Goal: Ask a question: Seek information or help from site administrators or community

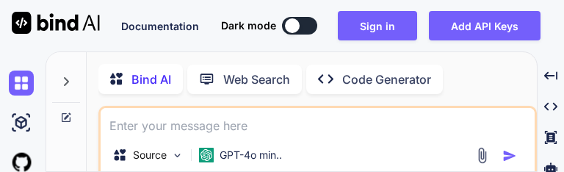
type textarea "x"
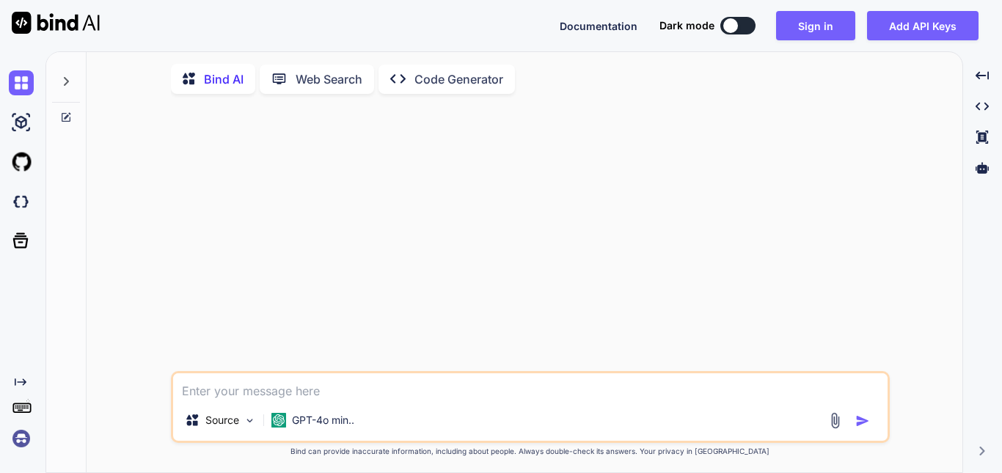
type textarea "x"
click at [355, 385] on textarea at bounding box center [530, 386] width 715 height 26
type textarea "H"
type textarea "x"
type textarea "Hi"
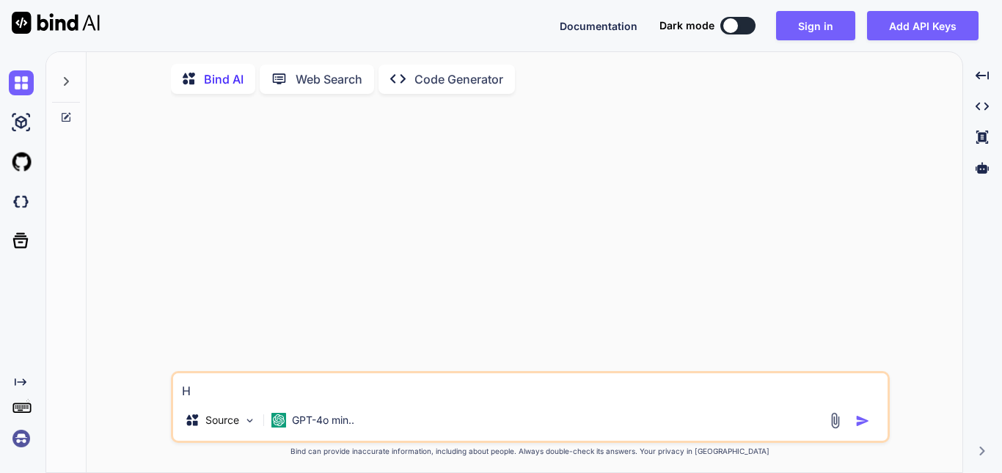
type textarea "x"
type textarea "Hii"
type textarea "x"
type textarea "Hii"
click at [865, 426] on img "button" at bounding box center [863, 421] width 15 height 15
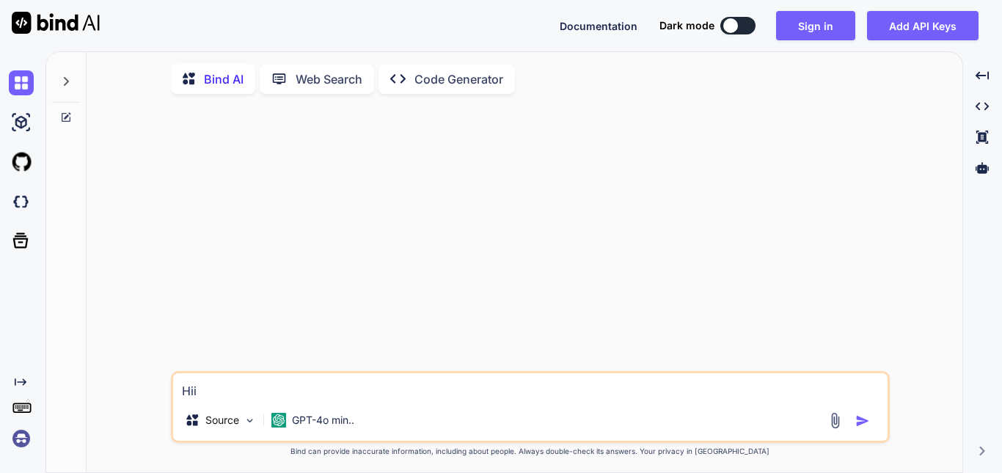
type textarea "x"
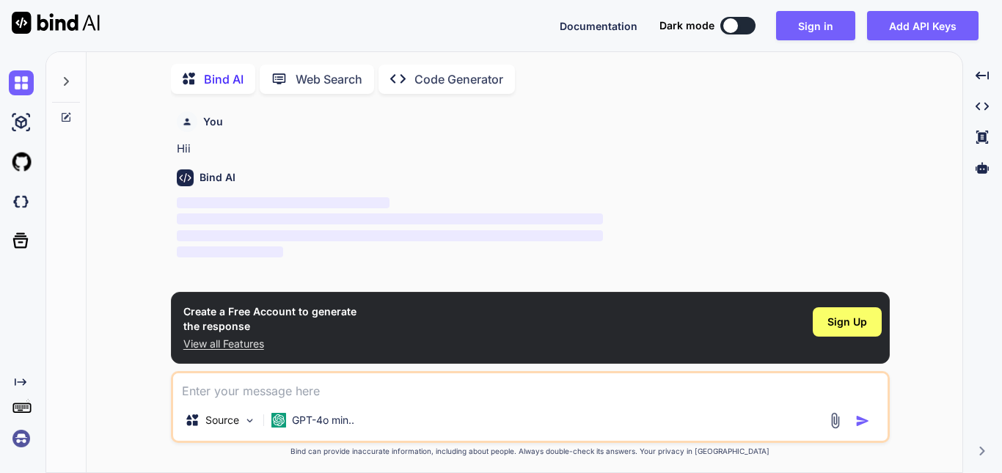
scroll to position [6, 0]
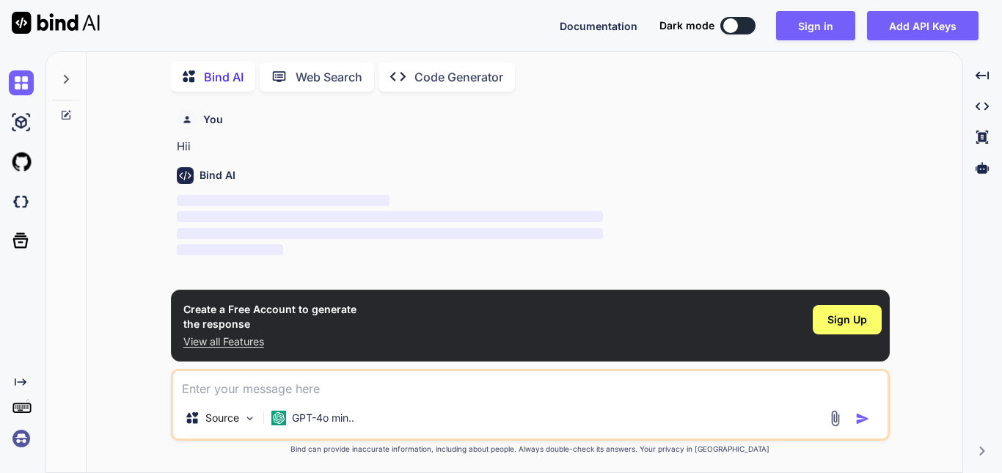
click at [773, 241] on p "‌" at bounding box center [532, 234] width 710 height 17
click at [807, 20] on button "Sign in" at bounding box center [815, 25] width 79 height 29
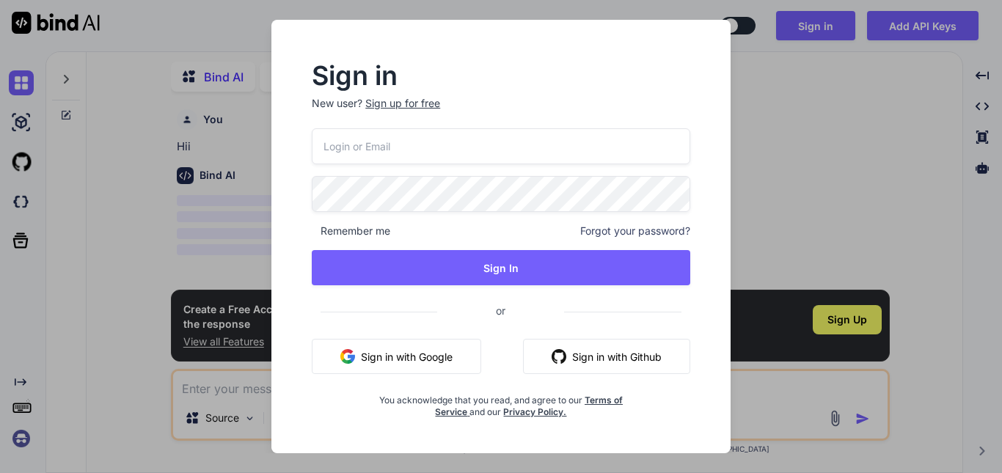
type input "[EMAIL_ADDRESS][DOMAIN_NAME]"
click at [402, 150] on input "[EMAIL_ADDRESS][DOMAIN_NAME]" at bounding box center [501, 146] width 379 height 36
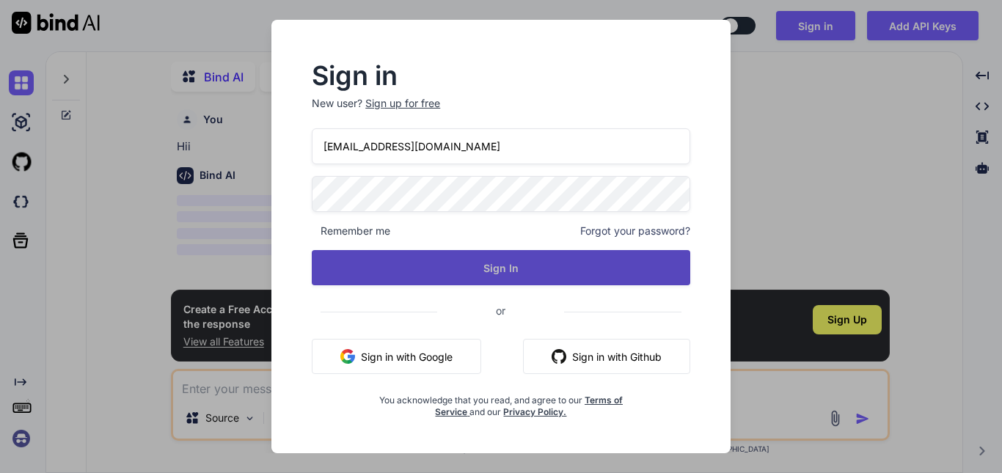
click at [509, 266] on button "Sign In" at bounding box center [501, 267] width 379 height 35
click at [509, 265] on button "Sign In" at bounding box center [501, 267] width 379 height 35
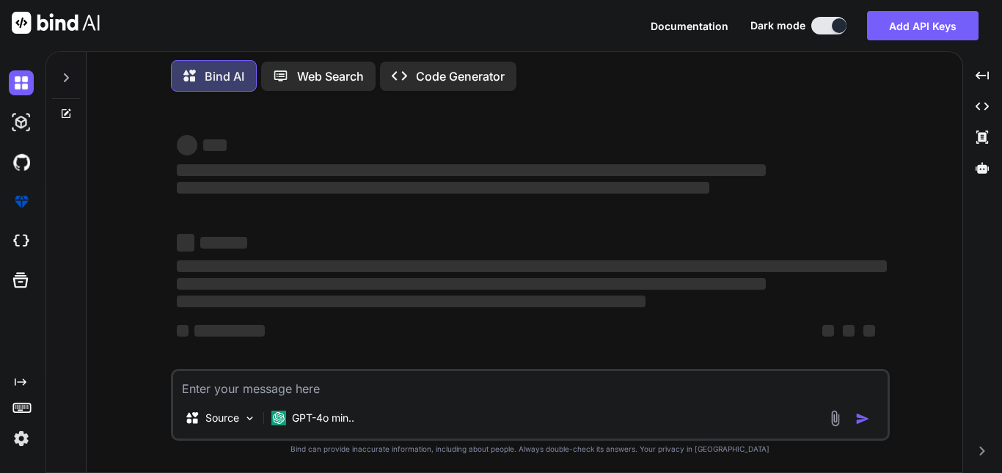
click at [344, 380] on textarea at bounding box center [530, 384] width 715 height 26
type textarea "x"
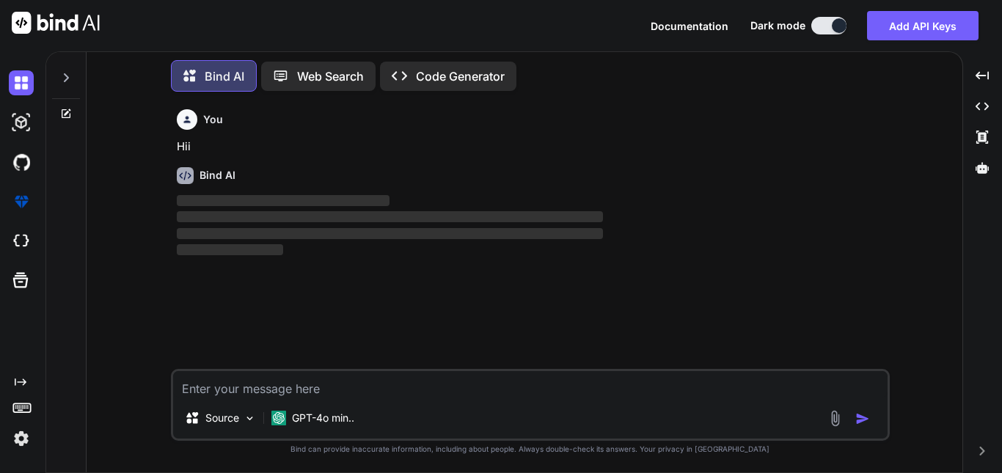
scroll to position [7, 0]
type textarea "H"
type textarea "x"
type textarea "Hi"
type textarea "x"
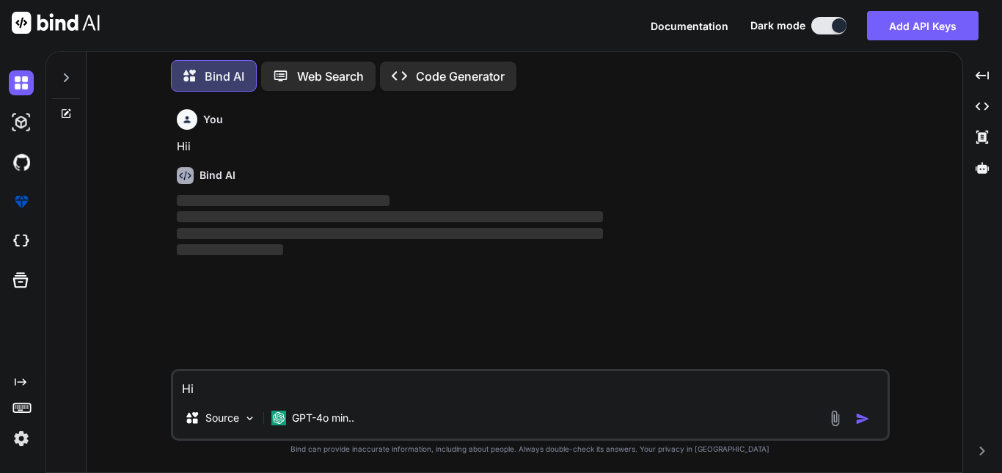
type textarea "Hii"
type textarea "x"
type textarea "Hii"
type textarea "x"
type textarea "Hii T"
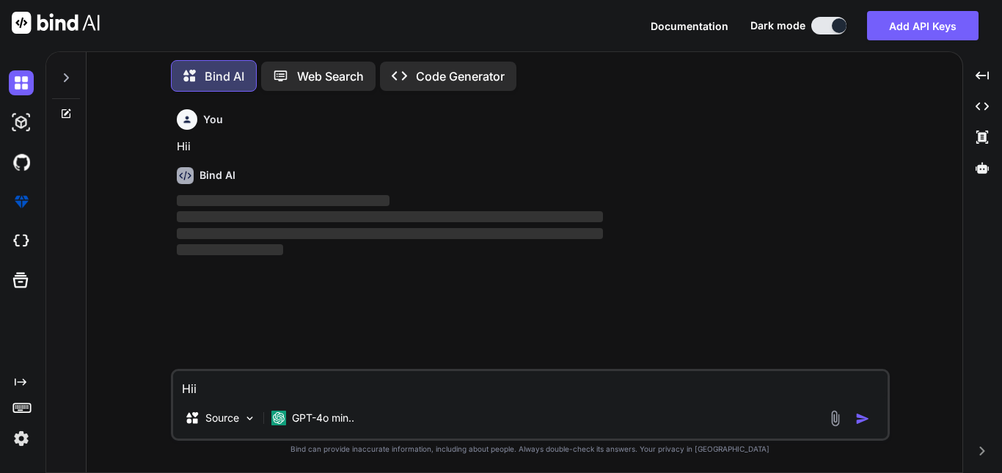
type textarea "x"
type textarea "Hii Te"
type textarea "x"
type textarea "Hii Tel"
type textarea "x"
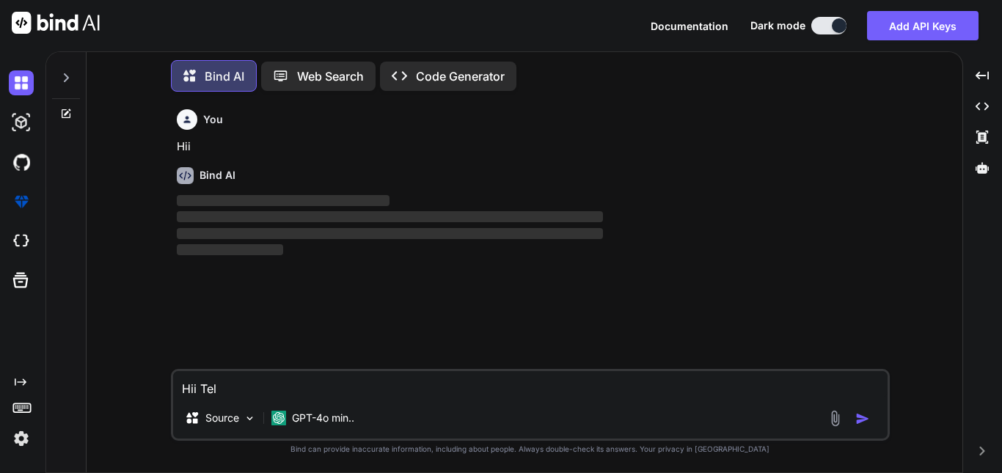
type textarea "Hii Tell"
type textarea "x"
type textarea "Hii Tell"
type textarea "x"
type textarea "Hii Tell mn"
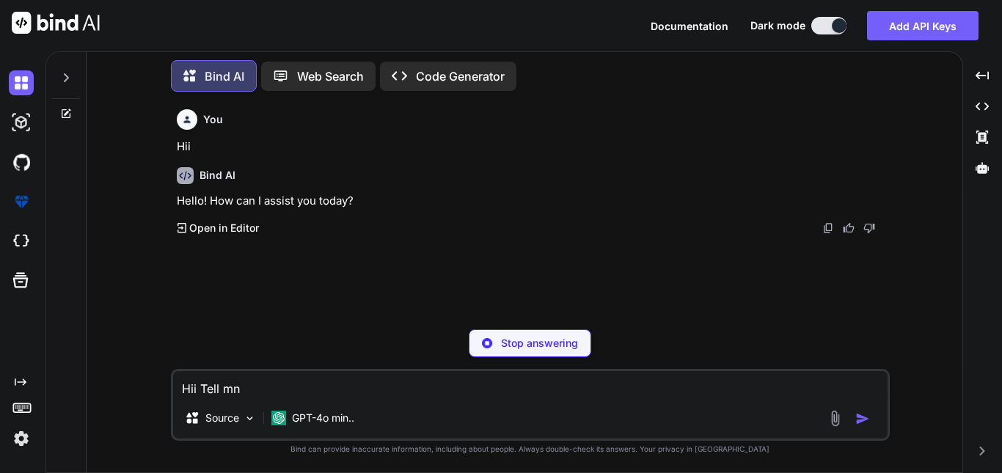
type textarea "x"
type textarea "Hii Tell mne"
type textarea "x"
type textarea "Hii Tell mne"
type textarea "x"
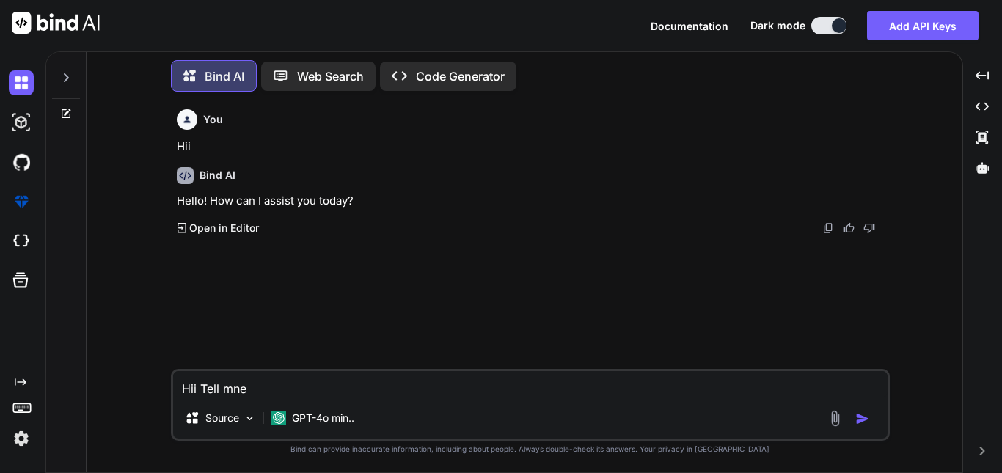
type textarea "Hii Tell mne"
type textarea "x"
type textarea "Hii Tell mn"
type textarea "x"
type textarea "Hii Tell m"
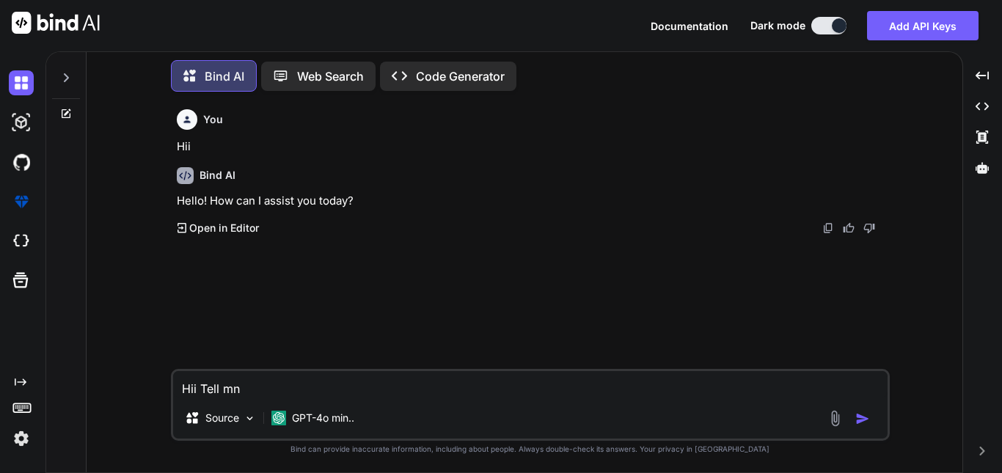
type textarea "x"
type textarea "Hii Tell me"
type textarea "x"
type textarea "Hii Tell me"
type textarea "x"
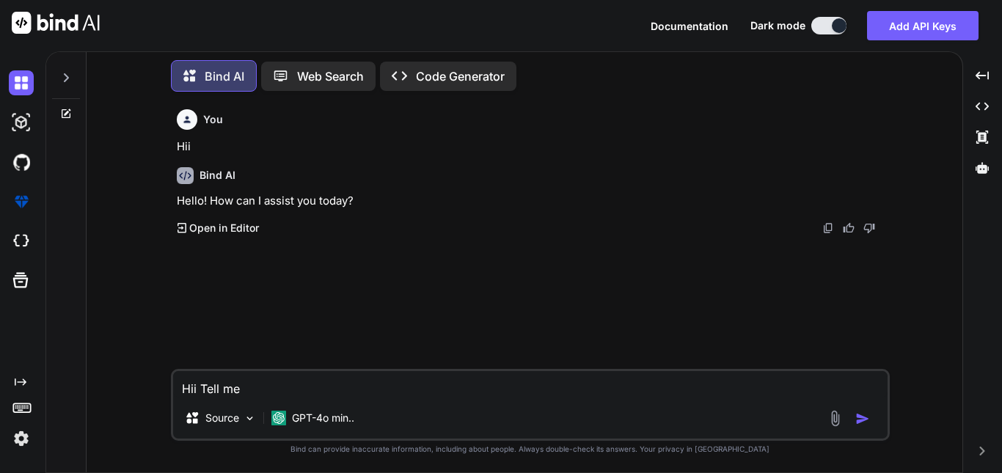
type textarea "Hii Tell me i"
type textarea "x"
type textarea "Hii Tell me in"
type textarea "x"
type textarea "Hii Tell me in"
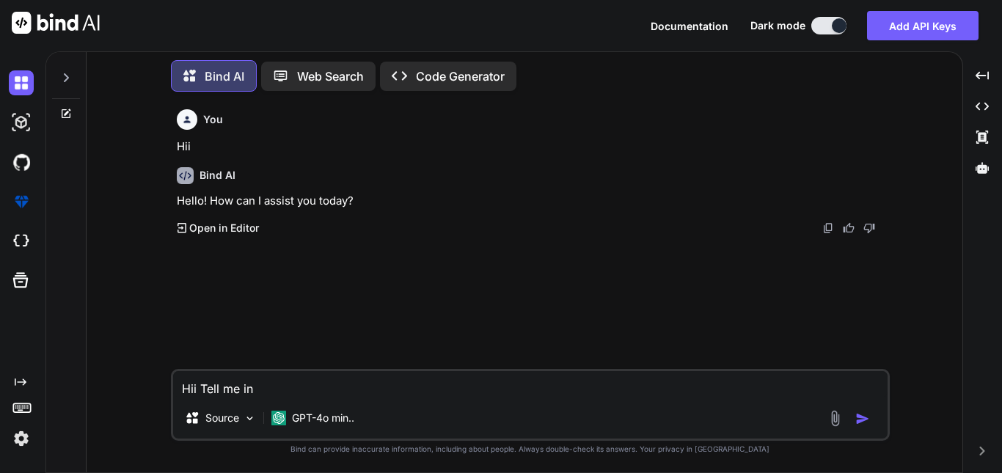
type textarea "x"
type textarea "Hii Tell me in e"
type textarea "x"
type textarea "Hii Tell me in ea"
type textarea "x"
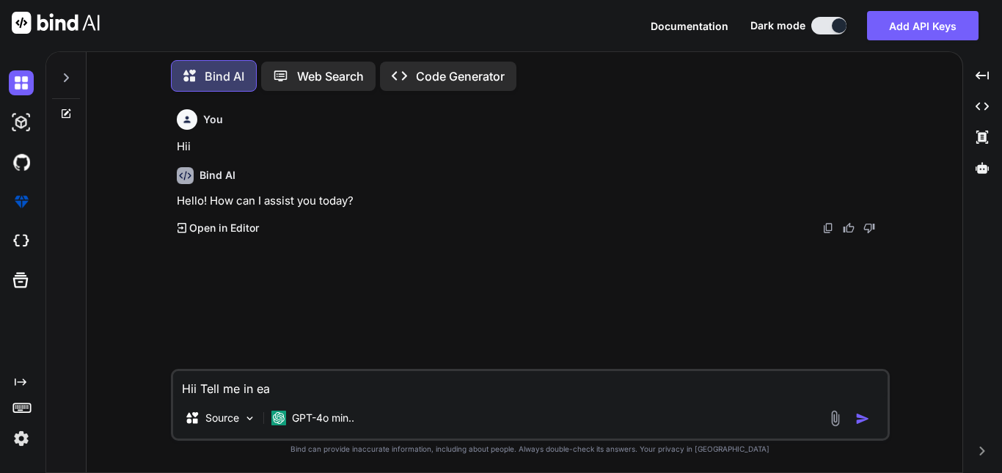
type textarea "Hii Tell me in eas"
type textarea "x"
type textarea "Hii Tell me in easy"
type textarea "x"
type textarea "Hii Tell me in easy"
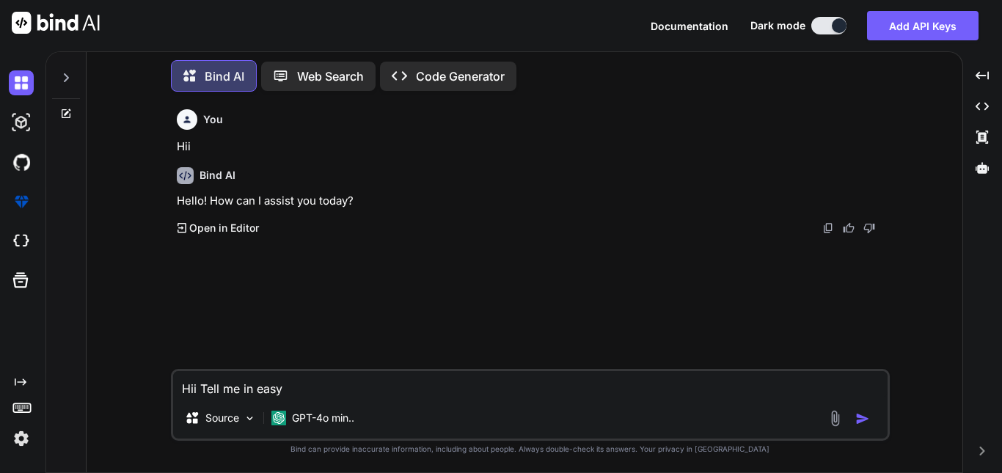
type textarea "x"
type textarea "Hii Tell me in easy t"
type textarea "x"
type textarea "Hii Tell me in easy to"
type textarea "x"
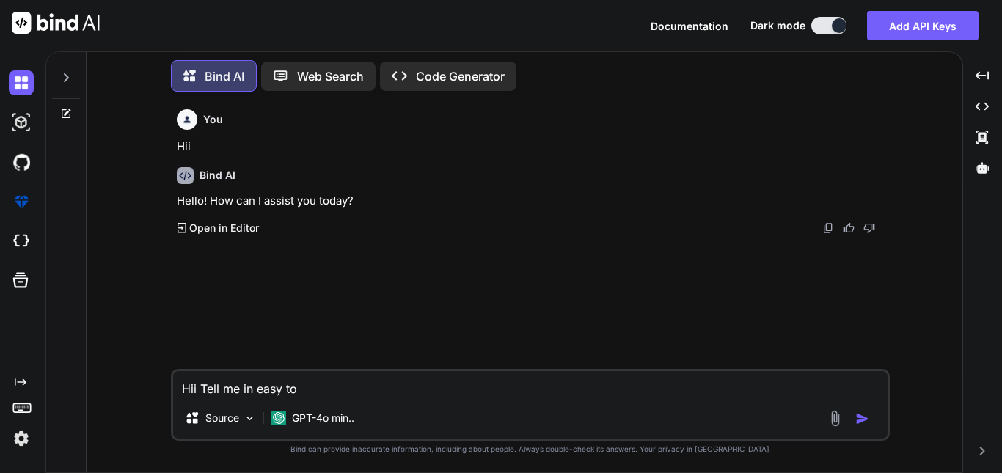
type textarea "Hii Tell me in easy to"
type textarea "x"
type textarea "Hii Tell me in easy to u"
type textarea "x"
type textarea "Hii Tell me in easy to un"
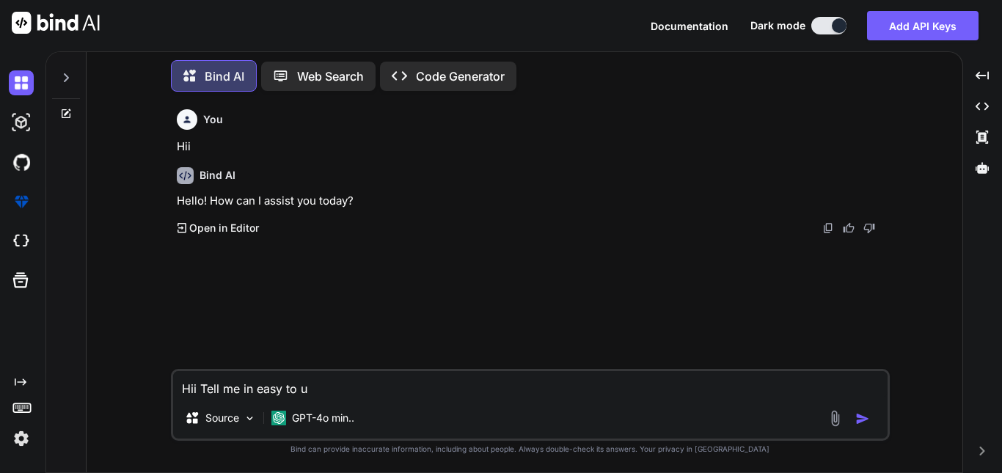
type textarea "x"
type textarea "Hii Tell me in easy to und"
type textarea "x"
type textarea "Hii Tell me in easy to unde"
type textarea "x"
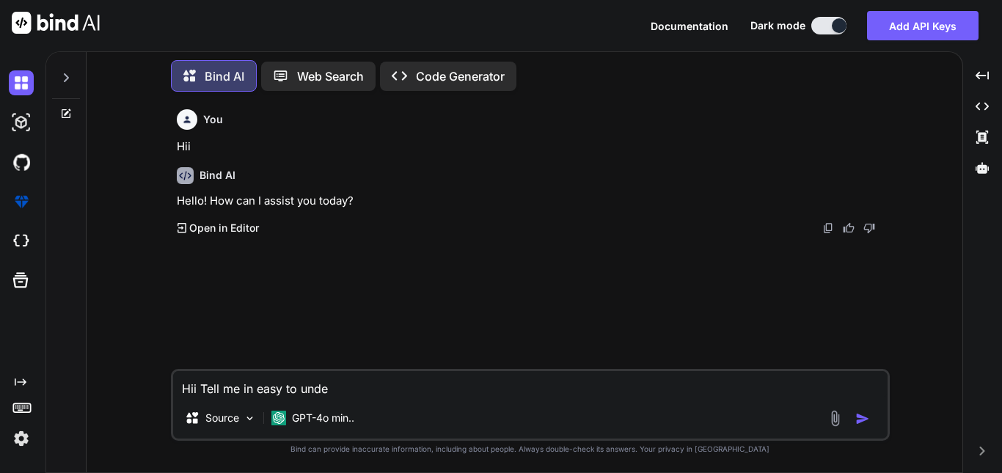
type textarea "Hii Tell me in easy to under"
type textarea "x"
type textarea "Hii Tell me in easy to unders"
type textarea "x"
type textarea "Hii Tell me in easy to underst"
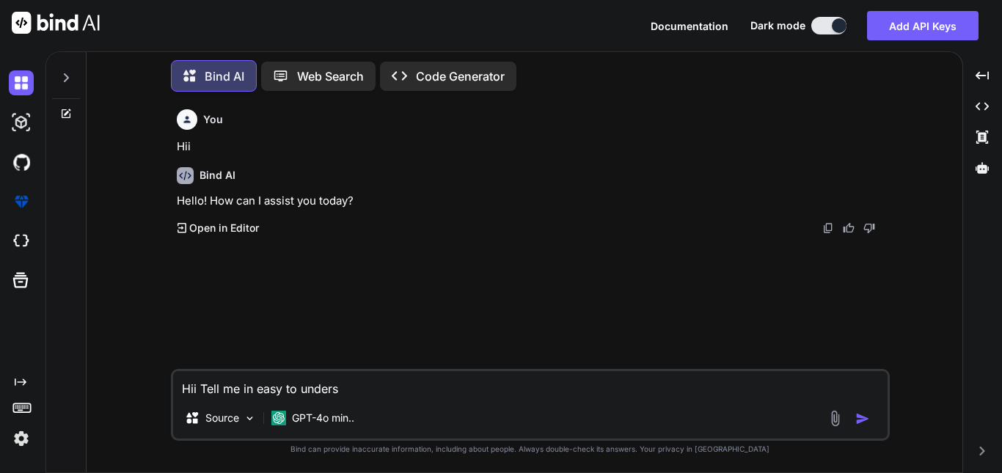
type textarea "x"
type textarea "Hii Tell me in easy to understa"
type textarea "x"
type textarea "Hii Tell me in easy to understan"
type textarea "x"
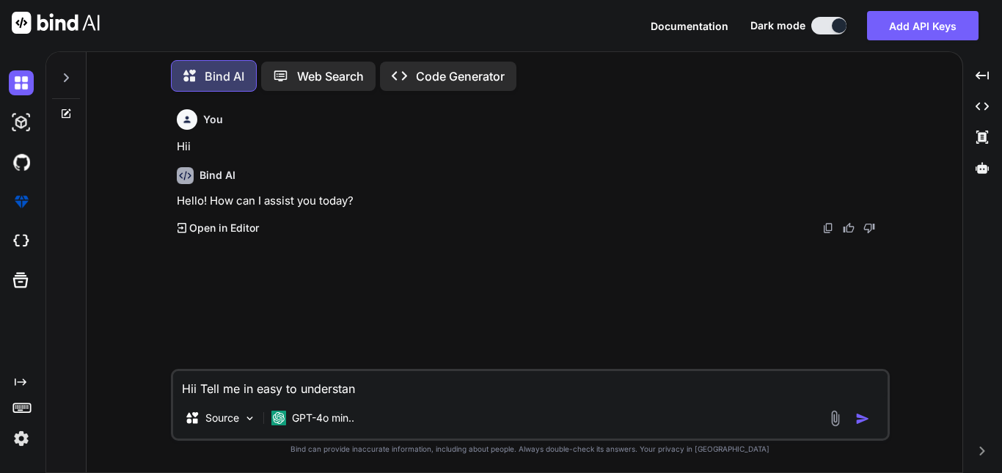
type textarea "Hii Tell me in easy to understand"
type textarea "x"
type textarea "Hii Tell me in easy to understand"
type textarea "x"
type textarea "Hii Tell me in easy to understand l"
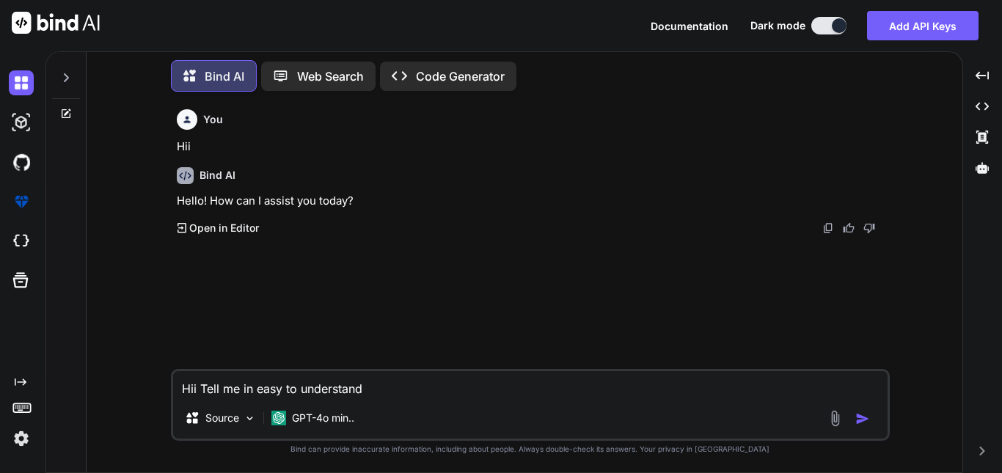
type textarea "x"
type textarea "Hii Tell me in easy to understand la"
type textarea "x"
type textarea "Hii Tell me in easy to understand lab"
type textarea "x"
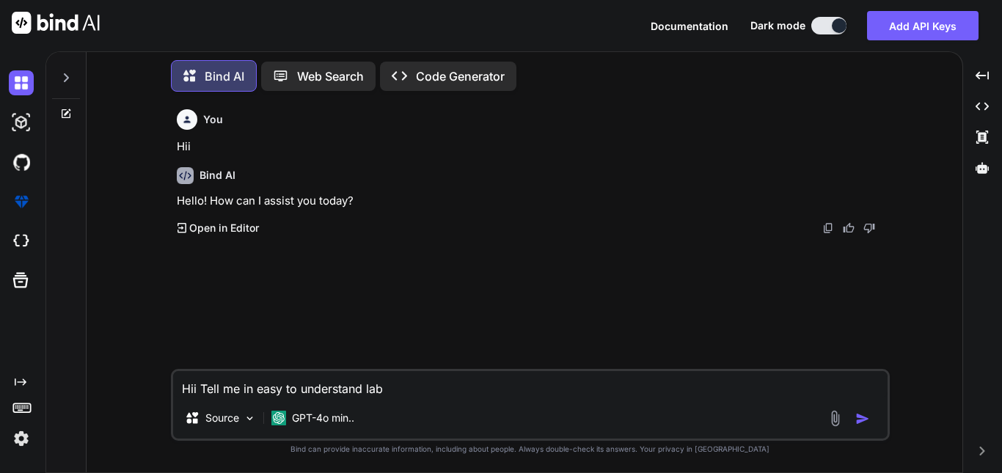
type textarea "Hii Tell me in easy to understand labg"
type textarea "x"
type textarea "Hii Tell me in easy to understand labgu"
type textarea "x"
type textarea "Hii Tell me in easy to understand labgua"
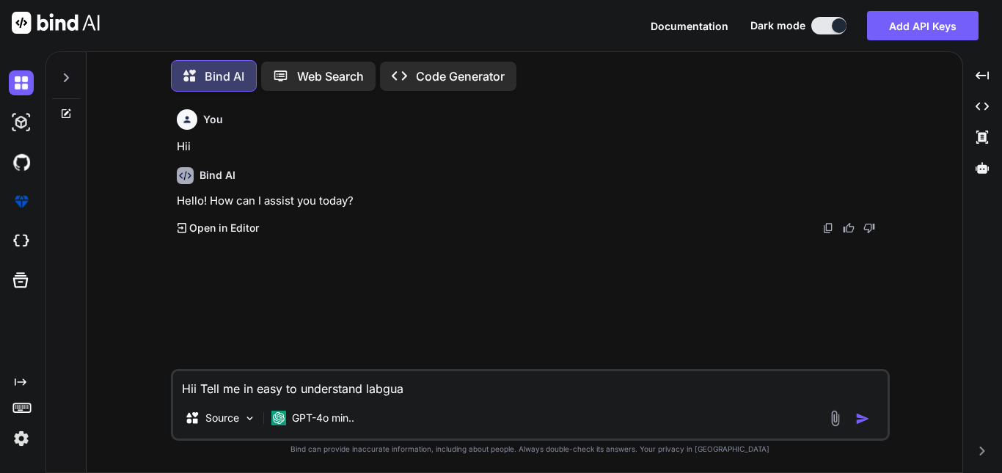
type textarea "x"
type textarea "Hii Tell me in easy to understand labguag"
type textarea "x"
type textarea "Hii Tell me in easy to understand labguage"
type textarea "x"
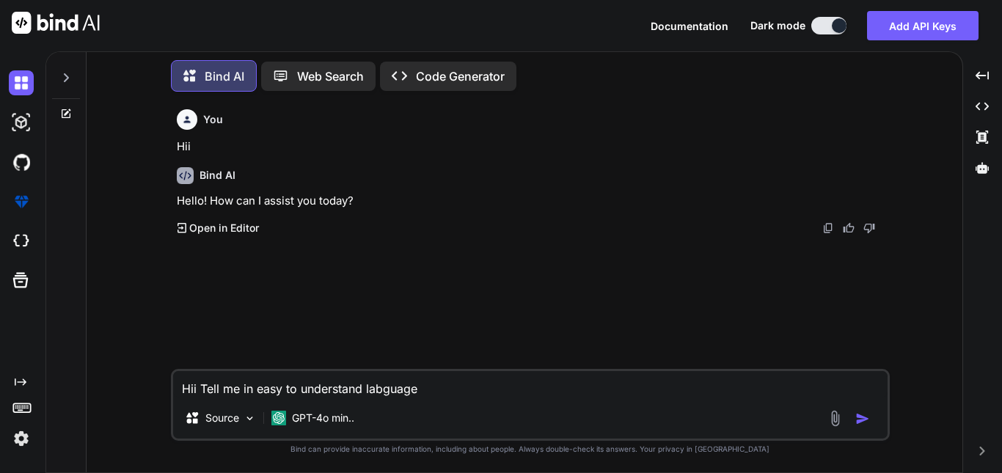
type textarea "Hii Tell me in easy to understand labguage"
type textarea "x"
type textarea "Hii Tell me in easy to understand"
type textarea "x"
type textarea "Hii Tell me in easy to understand l"
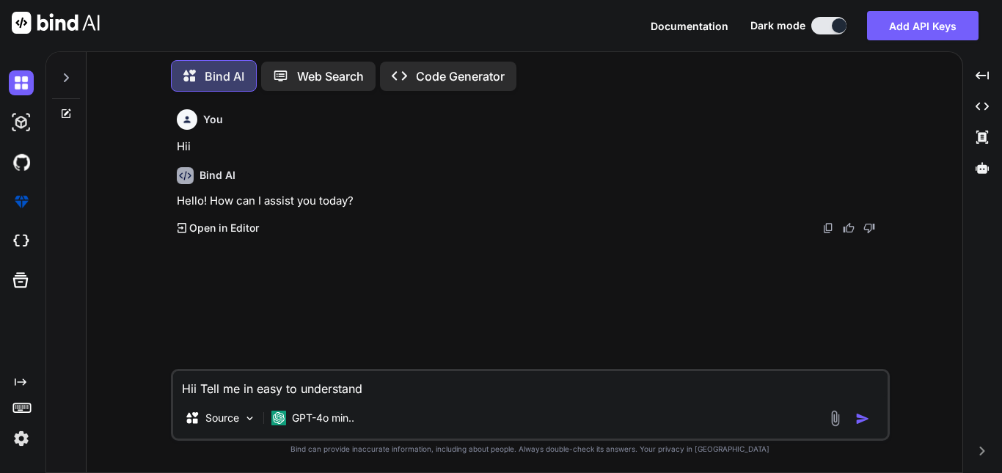
type textarea "x"
type textarea "Hii Tell me in easy to understand la"
type textarea "x"
type textarea "Hii Tell me in easy to understand [PERSON_NAME]"
type textarea "x"
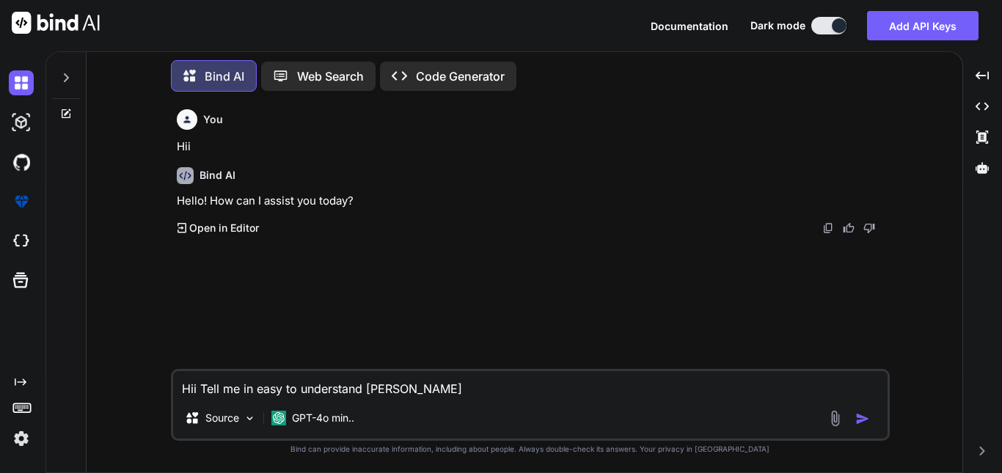
type textarea "Hii Tell me in easy to understand lang"
type textarea "x"
type textarea "Hii Tell me in easy to understand langu"
type textarea "x"
type textarea "Hii Tell me in easy to understand [PERSON_NAME]"
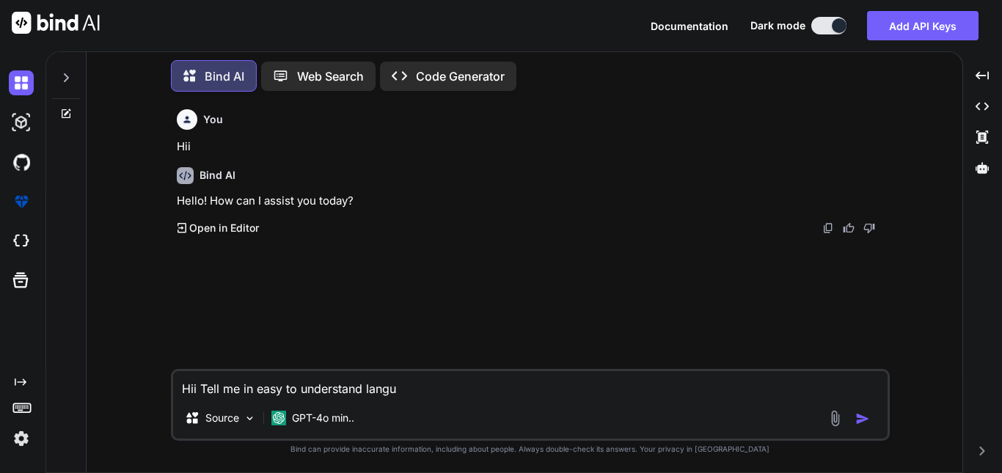
type textarea "x"
type textarea "Hii Tell me in easy to understand languag"
type textarea "x"
type textarea "Hii Tell me in easy to understand language"
type textarea "x"
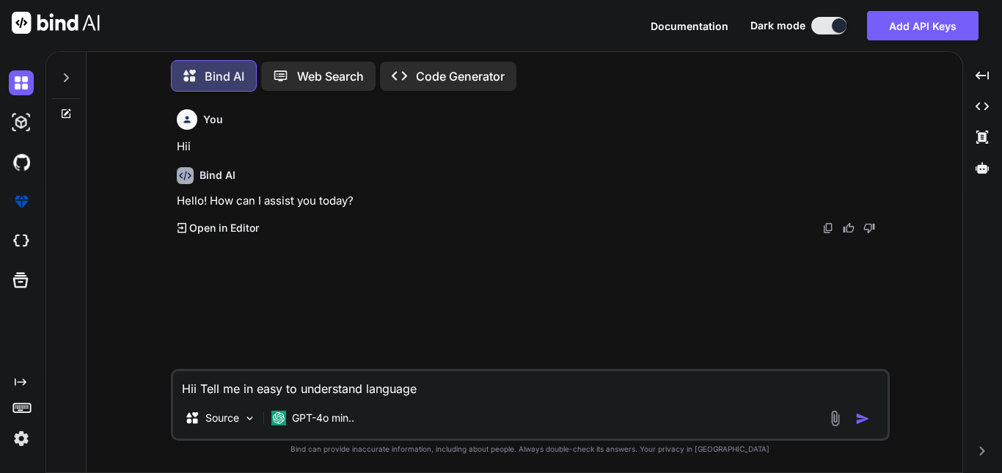
type textarea "Hii Tell me in easy to understand language"
type textarea "x"
type textarea "Hii Tell me in easy to understand language t"
type textarea "x"
type textarea "Hii Tell me in easy to understand language th"
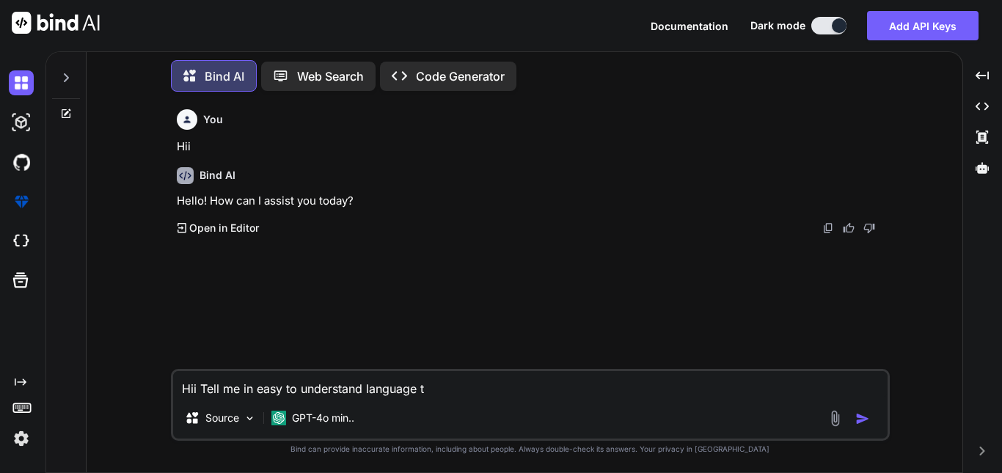
type textarea "x"
type textarea "Hii Tell me in easy to understand language tha"
type textarea "x"
type textarea "Hii Tell me in easy to understand language that"
type textarea "x"
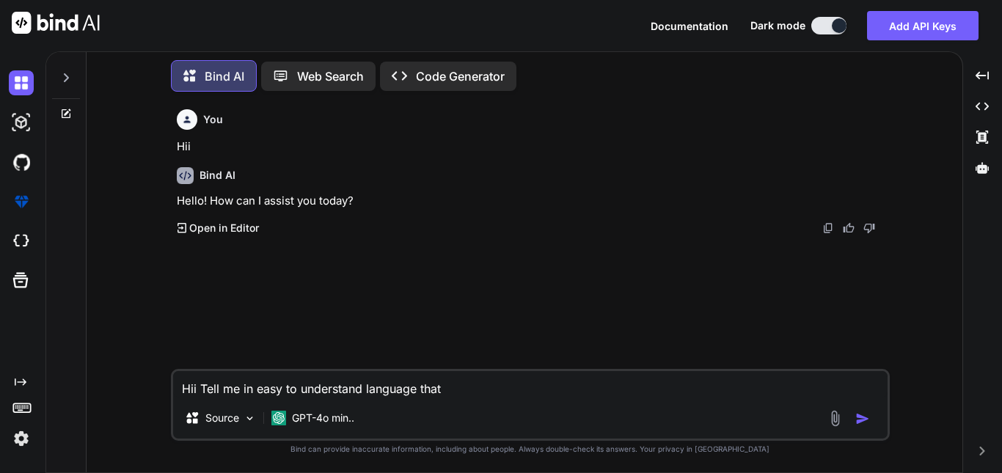
type textarea "Hii Tell me in easy to understand language that"
type textarea "x"
type textarea "Hii Tell me in easy to understand language that w"
type textarea "x"
type textarea "Hii Tell me in easy to understand language that wh"
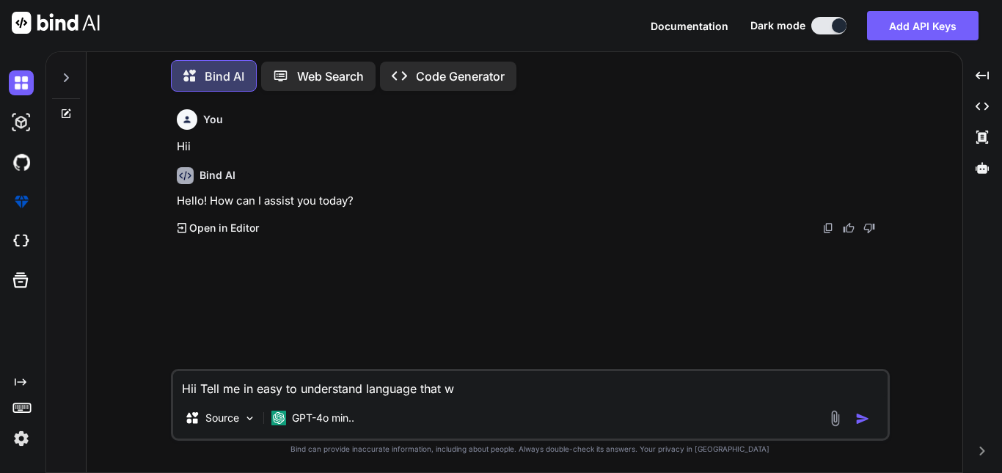
type textarea "x"
type textarea "Hii Tell me in easy to understand language that wha"
type textarea "x"
type textarea "Hii Tell me in easy to understand language that what"
type textarea "x"
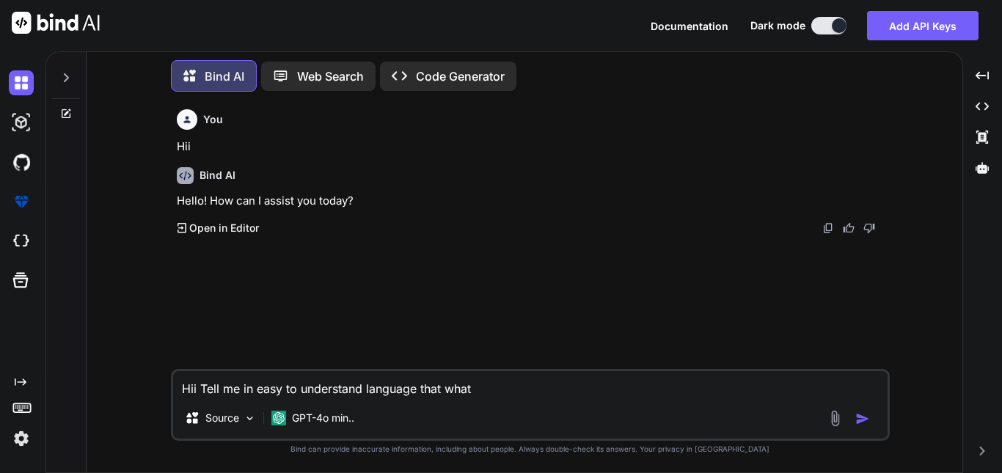
type textarea "Hii Tell me in easy to understand language that what"
type textarea "x"
type textarea "Hii Tell me in easy to understand language that what i"
type textarea "x"
type textarea "Hii Tell me in easy to understand language that what is"
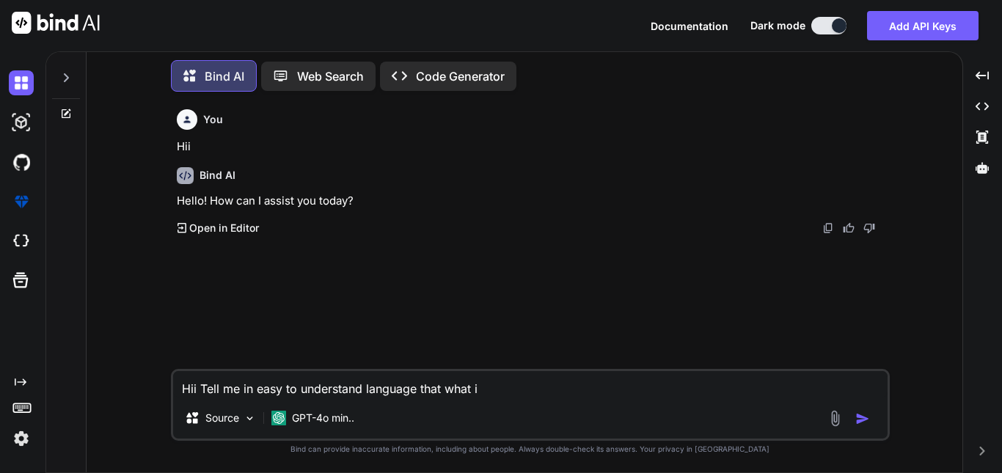
type textarea "x"
type textarea "Hii Tell me in easy to understand language that what is"
type textarea "x"
type textarea "Hii Tell me in easy to understand language that what is p"
type textarea "x"
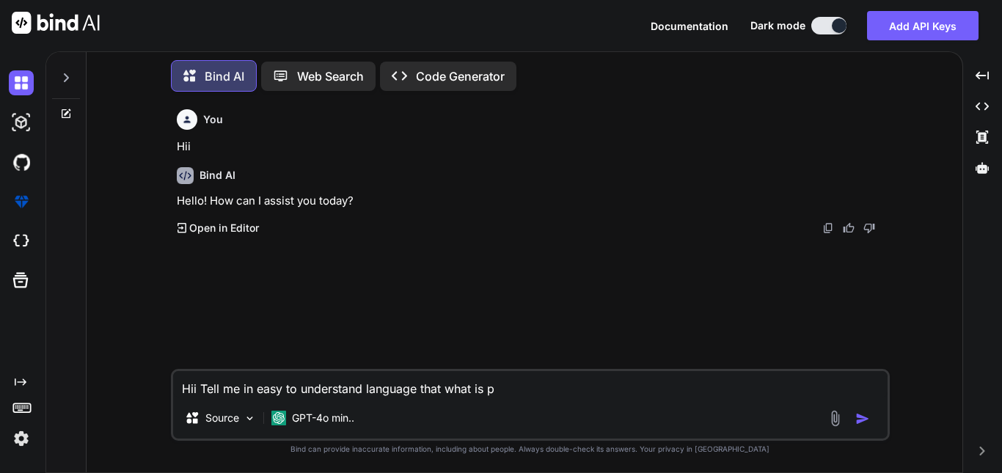
type textarea "Hii Tell me in easy to understand language that what is pr"
type textarea "x"
type textarea "Hii Tell me in easy to understand language that what is pro"
type textarea "x"
type textarea "Hii Tell me in easy to understand language that what is prom"
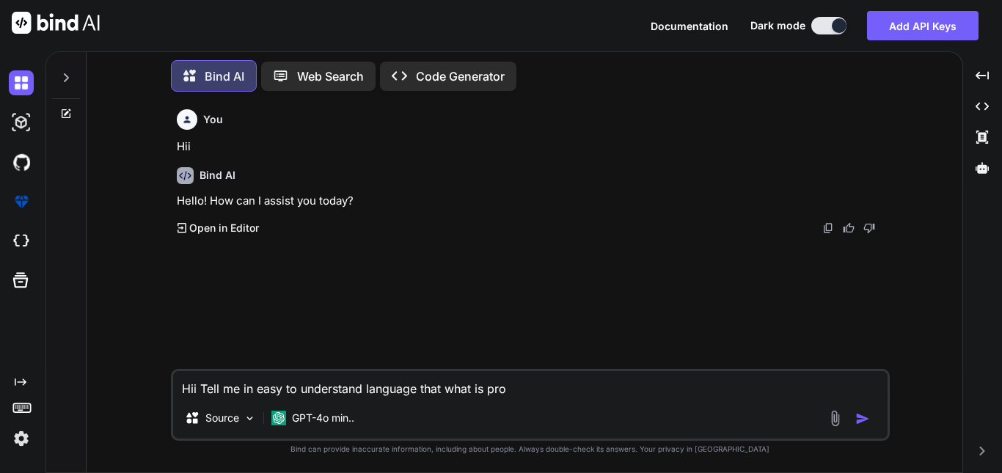
type textarea "x"
type textarea "Hii Tell me in easy to understand language that what is prome"
type textarea "x"
type textarea "Hii Tell me in easy to understand language that what is promet"
type textarea "x"
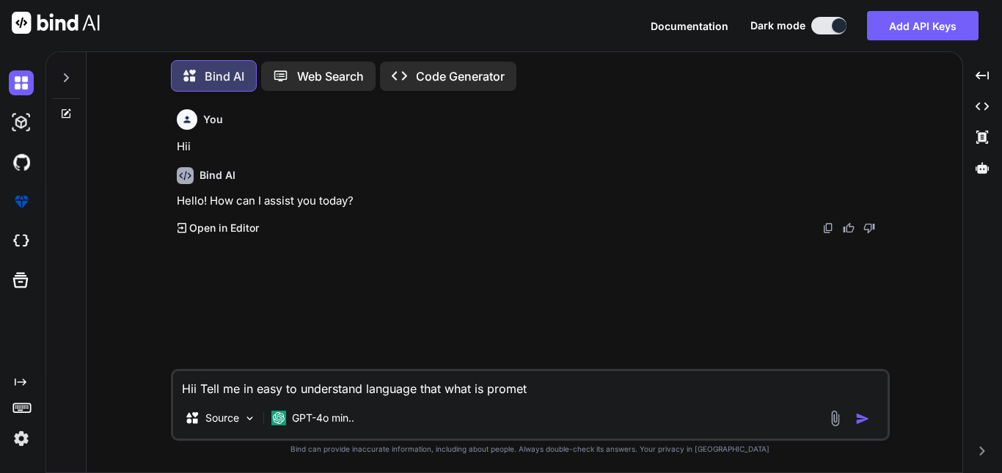
type textarea "Hii Tell me in easy to understand language that what is prometh"
type textarea "x"
paste textarea "Prometheus"
type textarea "Hii Tell me in easy to understand language that what is Prometheus"
type textarea "x"
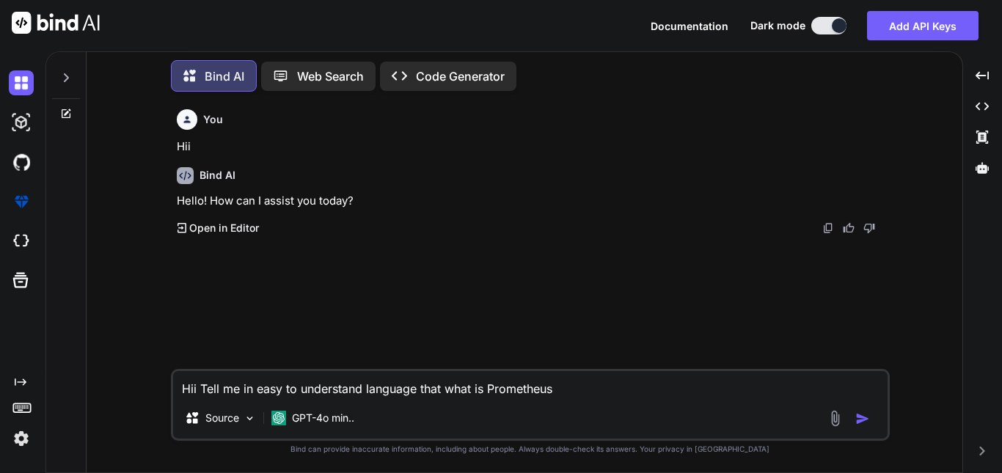
type textarea "Hii Tell me in easy to understand language that what is Prometheus"
type textarea "x"
type textarea "Hii Tell me in easy to understand language that what is Prometheus i"
type textarea "x"
type textarea "Hii Tell me in easy to understand language that what is Prometheus it"
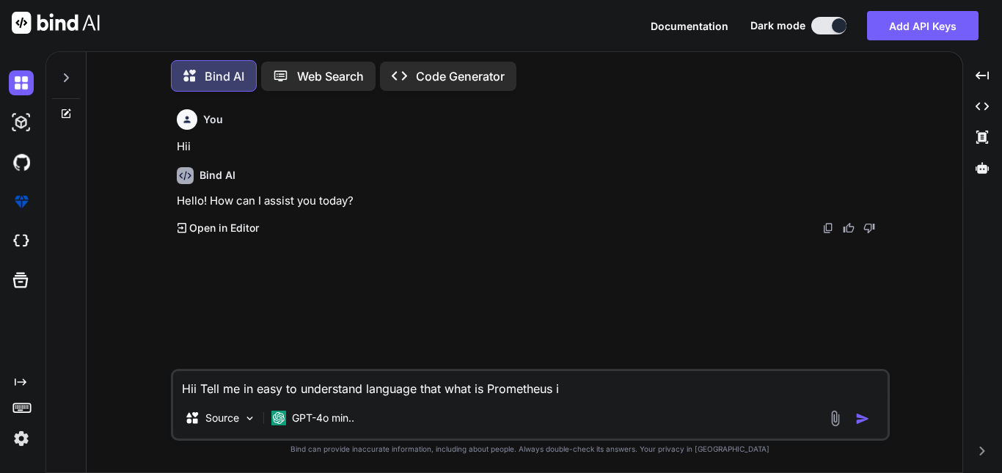
type textarea "x"
type textarea "Hii Tell me in easy to understand language that what is Prometheus its"
type textarea "x"
type textarea "Hii Tell me in easy to understand language that what is Prometheus its"
type textarea "x"
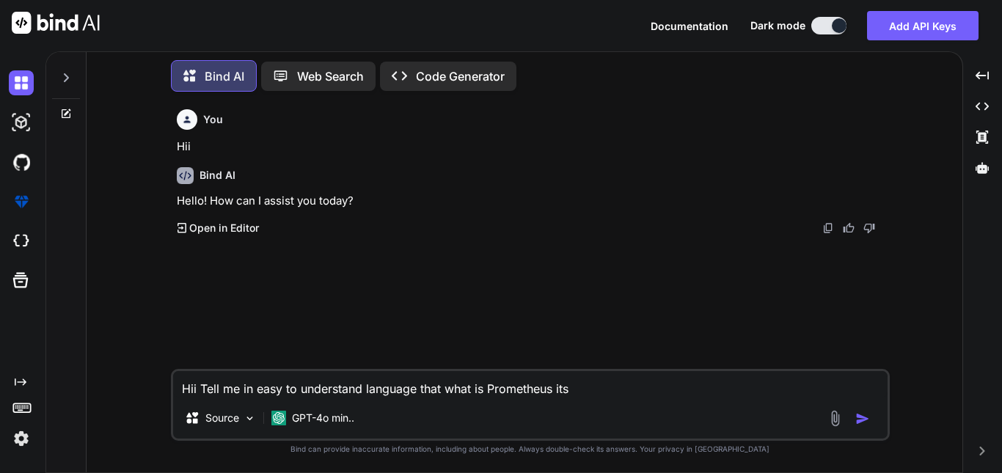
type textarea "Hii Tell me in easy to understand language that what is Prometheus its u"
type textarea "x"
type textarea "Hii Tell me in easy to understand language that what is Prometheus its us"
type textarea "x"
type textarea "Hii Tell me in easy to understand language that what is Prometheus its use"
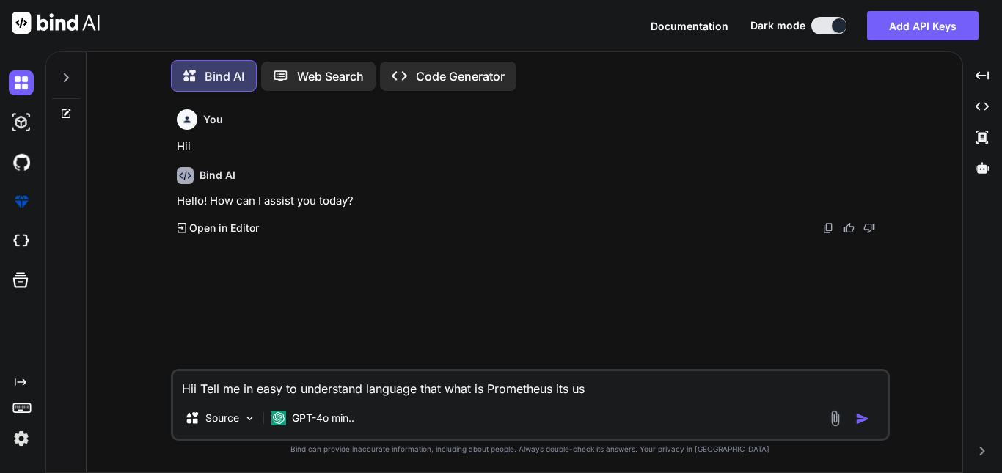
type textarea "x"
type textarea "Hii Tell me in easy to understand language that what is Prometheus its use"
type textarea "x"
type textarea "Hii Tell me in easy to understand language that what is Prometheus its use c"
type textarea "x"
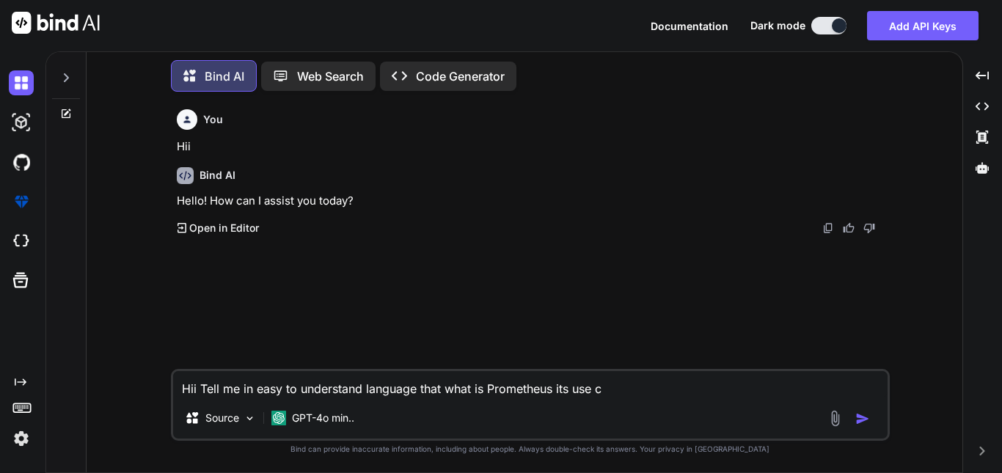
type textarea "Hii Tell me in easy to understand language that what is Prometheus its use ca"
type textarea "x"
type textarea "Hii Tell me in easy to understand language that what is Prometheus its use cas"
type textarea "x"
type textarea "Hii Tell me in easy to understand language that what is Prometheus its use case"
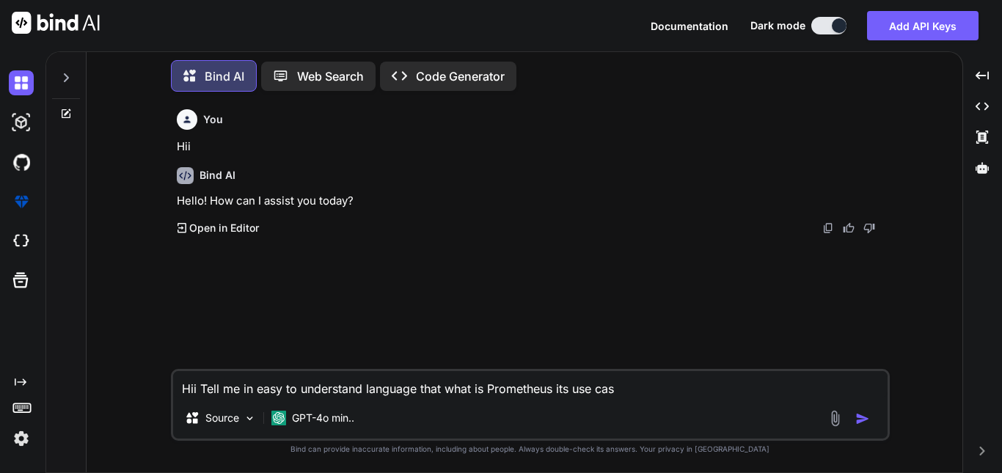
type textarea "x"
type textarea "Hii Tell me in easy to understand language that what is Prometheus its use cases"
type textarea "x"
type textarea "Hii Tell me in easy to understand language that what is Prometheus its use cases"
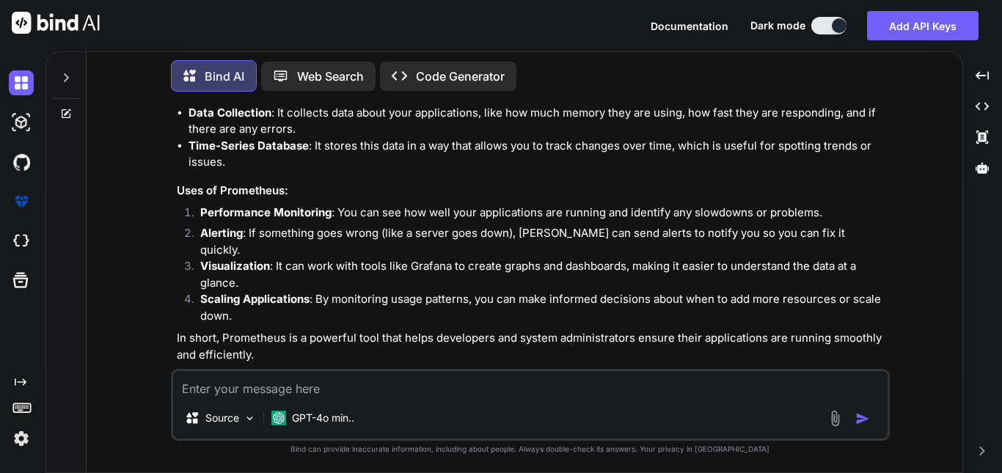
scroll to position [312, 0]
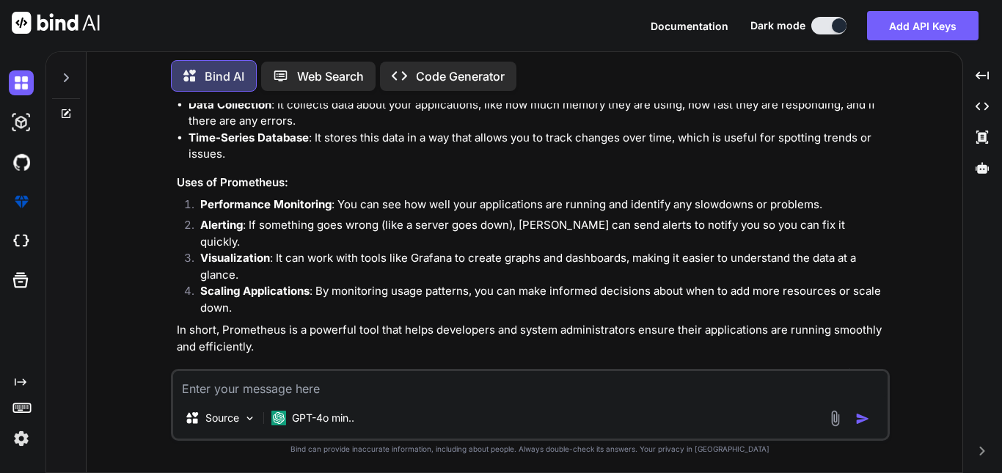
click at [249, 389] on textarea at bounding box center [530, 384] width 715 height 26
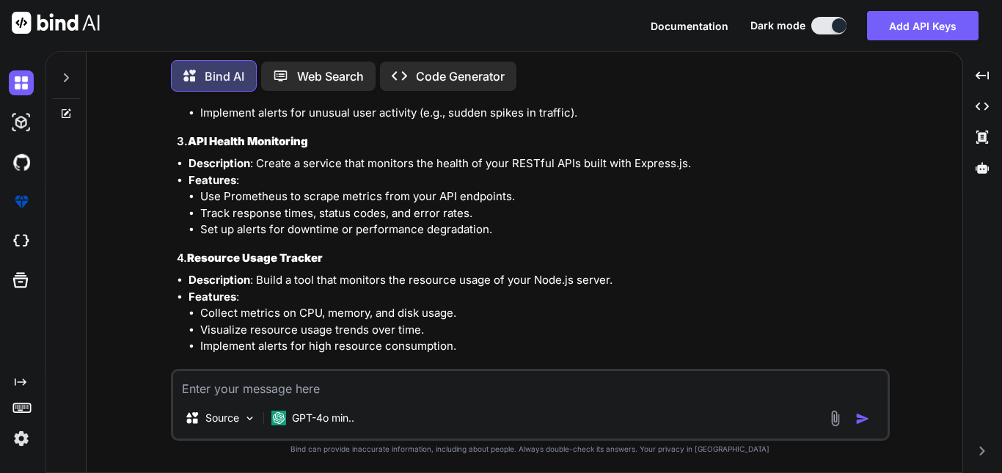
scroll to position [905, 0]
